Goal: Transaction & Acquisition: Purchase product/service

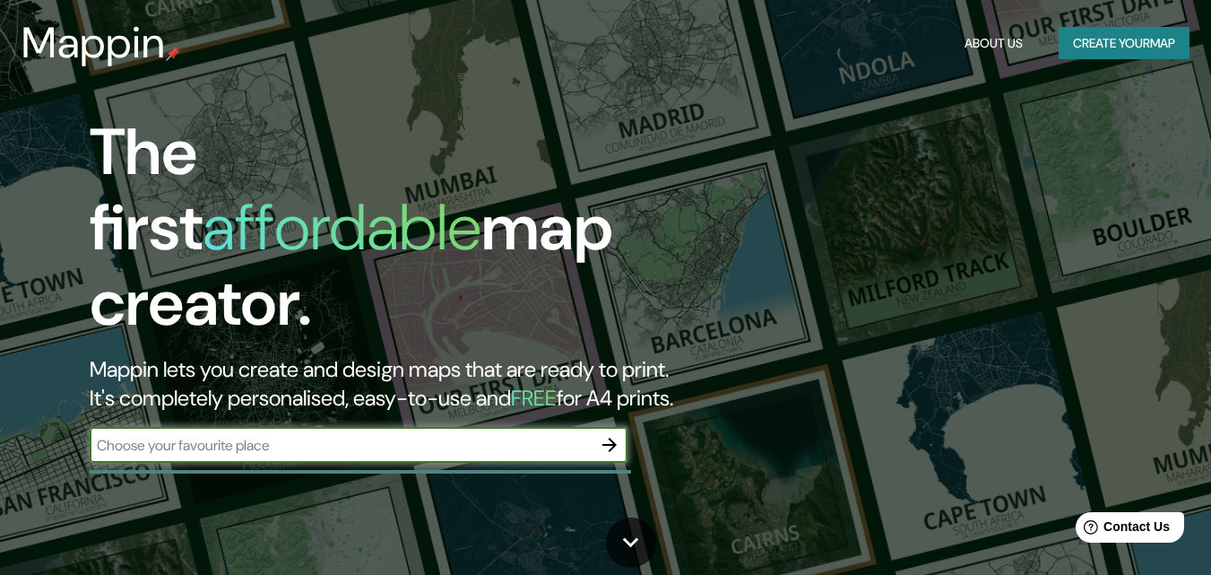
click at [328, 436] on input "text" at bounding box center [341, 445] width 502 height 21
type input "b"
type input "oruro [GEOGRAPHIC_DATA]"
click at [617, 434] on icon "button" at bounding box center [610, 445] width 22 height 22
click at [1111, 39] on button "Create your map" at bounding box center [1124, 43] width 131 height 33
